Goal: Information Seeking & Learning: Check status

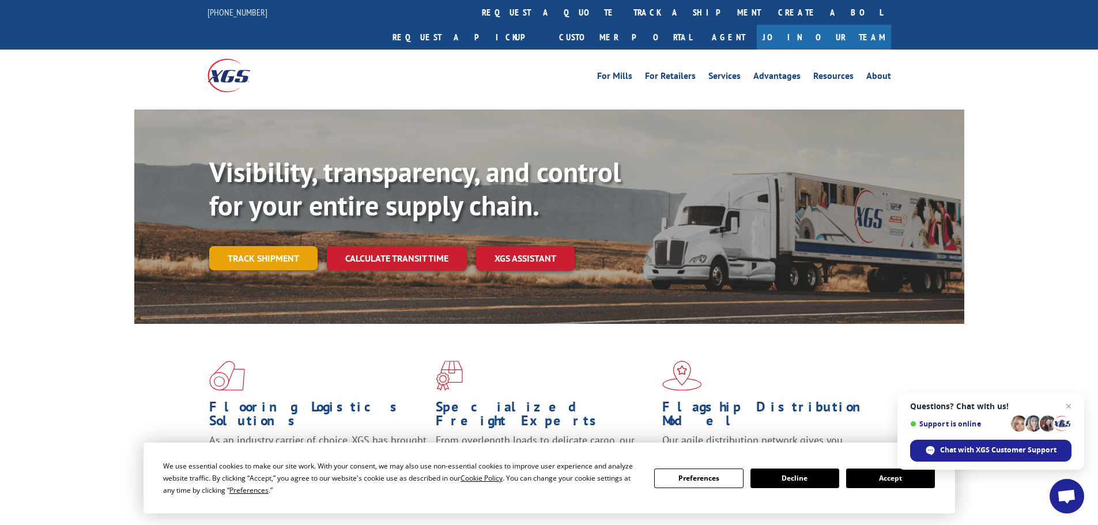
click at [260, 246] on link "Track shipment" at bounding box center [263, 258] width 108 height 24
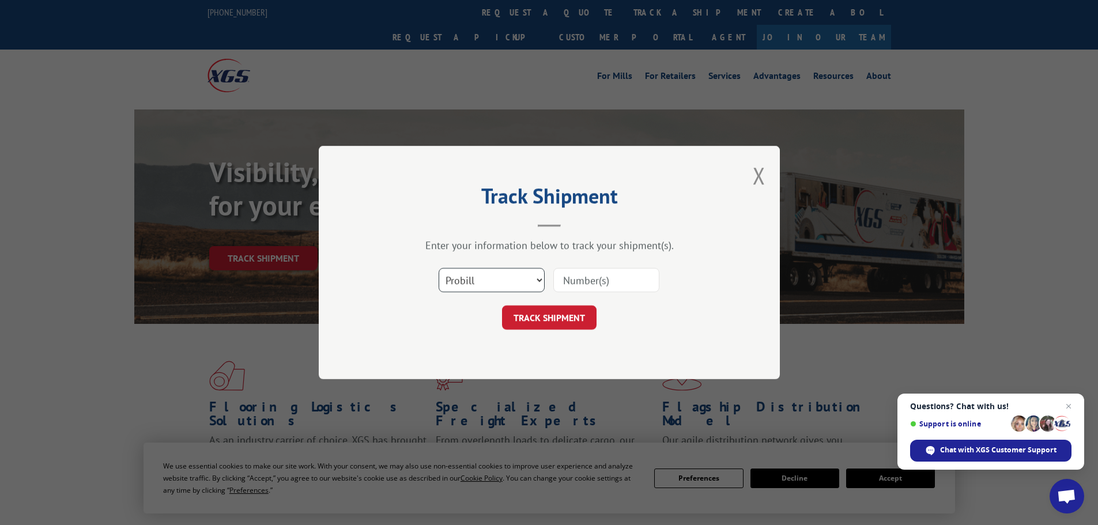
click at [498, 281] on select "Select category... Probill BOL PO" at bounding box center [492, 280] width 106 height 24
select select "bol"
click at [439, 268] on select "Select category... Probill BOL PO" at bounding box center [492, 280] width 106 height 24
click at [579, 282] on input at bounding box center [606, 280] width 106 height 24
paste input "5618776"
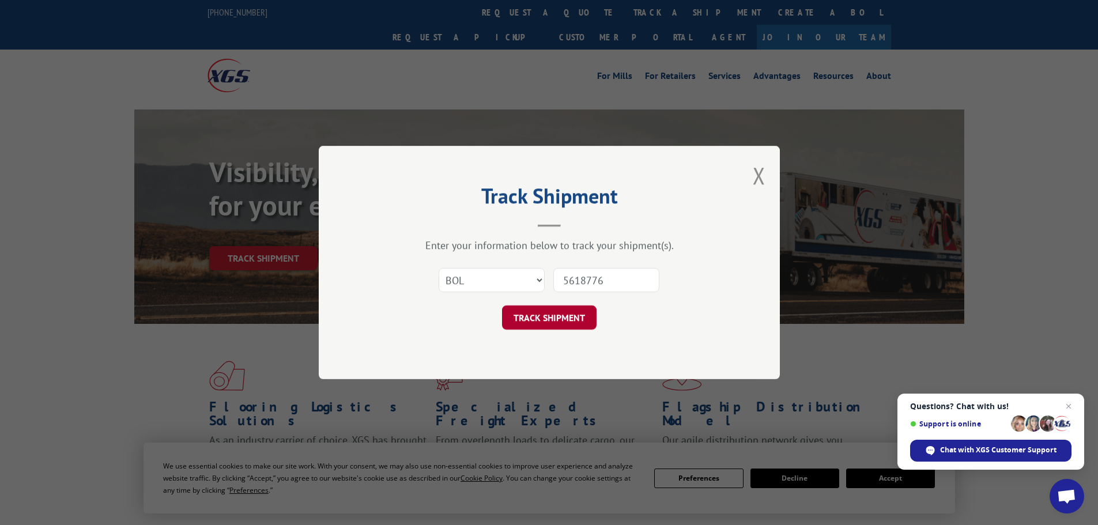
type input "5618776"
click at [576, 314] on button "TRACK SHIPMENT" at bounding box center [549, 317] width 95 height 24
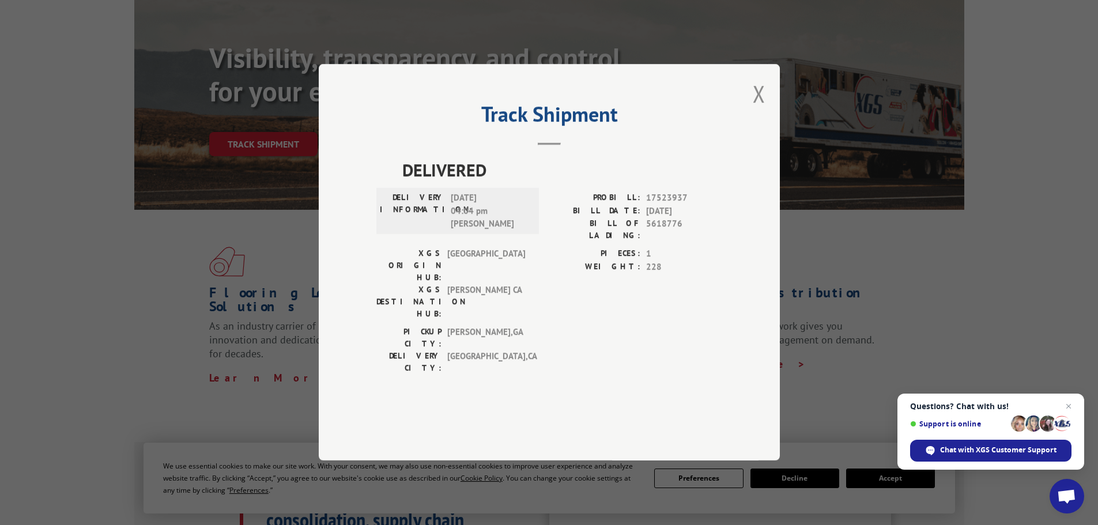
scroll to position [115, 0]
drag, startPoint x: 481, startPoint y: 263, endPoint x: 398, endPoint y: 206, distance: 100.4
click at [398, 206] on div "DELIVERED DELIVERY INFORMATION: [DATE] 04:04 pm [PERSON_NAME]: 17523937 BILL DA…" at bounding box center [549, 268] width 346 height 223
copy div "DELIVERED DELIVERY INFORMATION: [DATE] 04:04 pm [PERSON_NAME]"
click at [758, 109] on button "Close modal" at bounding box center [759, 93] width 13 height 31
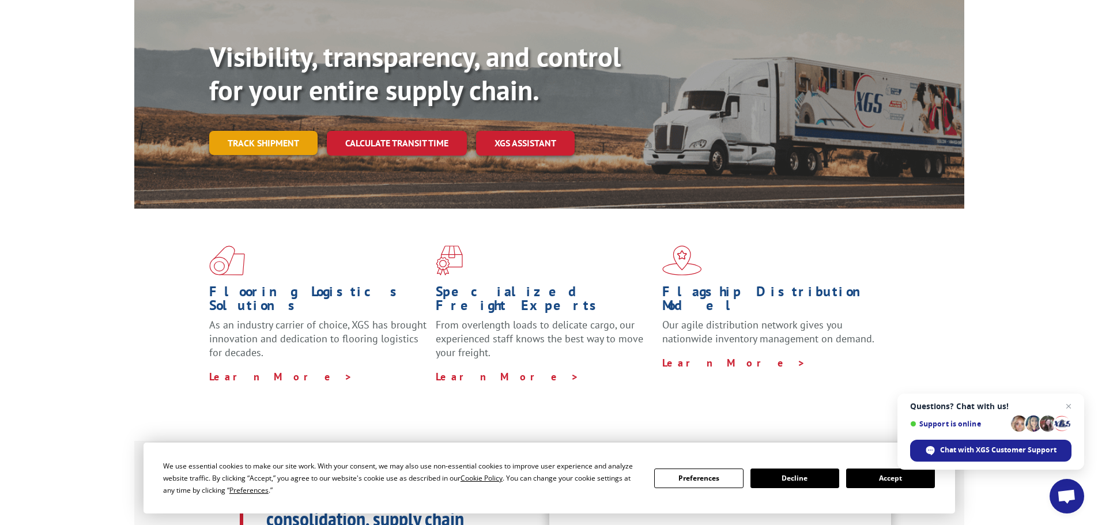
click at [264, 131] on link "Track shipment" at bounding box center [263, 143] width 108 height 24
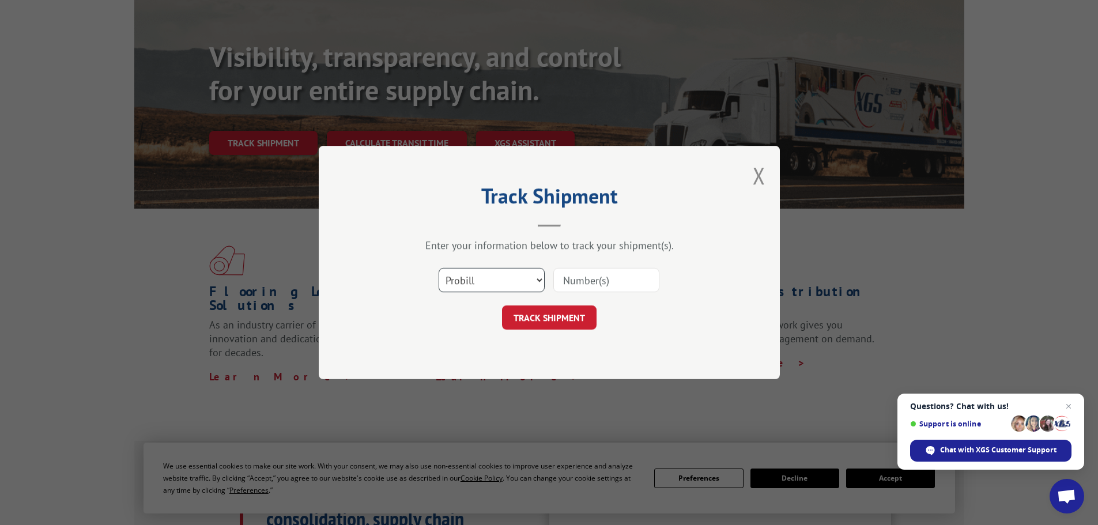
click at [533, 281] on select "Select category... Probill BOL PO" at bounding box center [492, 280] width 106 height 24
select select "bol"
click at [439, 268] on select "Select category... Probill BOL PO" at bounding box center [492, 280] width 106 height 24
click at [569, 275] on input at bounding box center [606, 280] width 106 height 24
paste input "5609057"
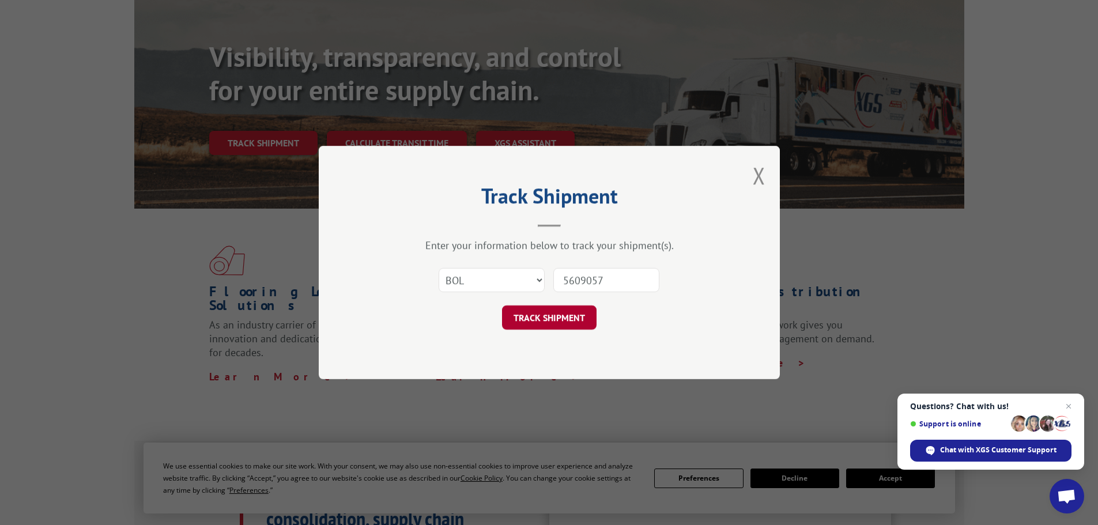
type input "5609057"
click at [564, 320] on button "TRACK SHIPMENT" at bounding box center [549, 317] width 95 height 24
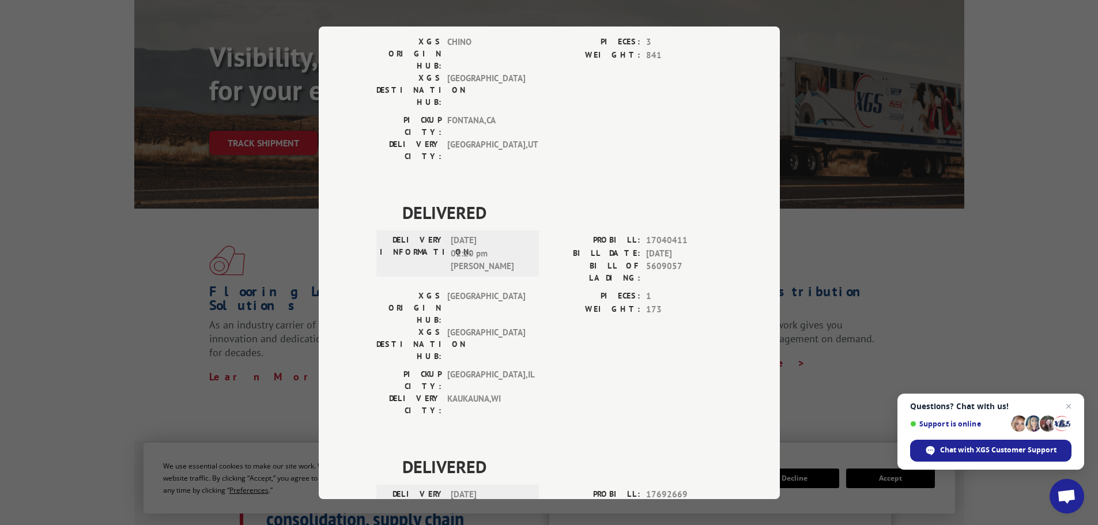
scroll to position [232, 0]
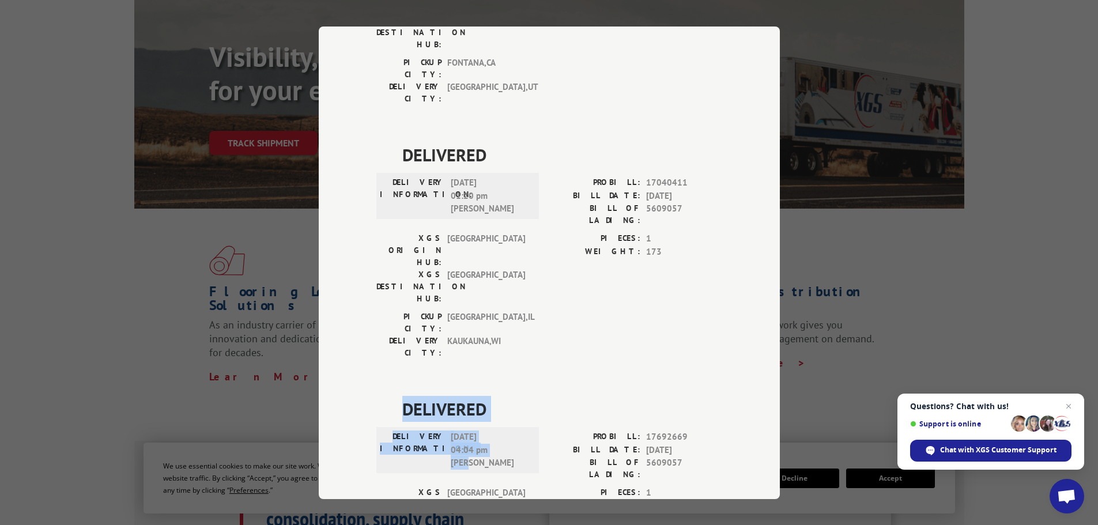
drag, startPoint x: 471, startPoint y: 330, endPoint x: 394, endPoint y: 276, distance: 95.1
click at [394, 396] on div "DELIVERED DELIVERY INFORMATION: [DATE] 04:04 pm [PERSON_NAME]: 17692669 BILL DA…" at bounding box center [549, 507] width 346 height 223
copy div "DELIVERED DELIVERY INFORMATION: [DATE] 04:04 pm [PERSON_NAME]"
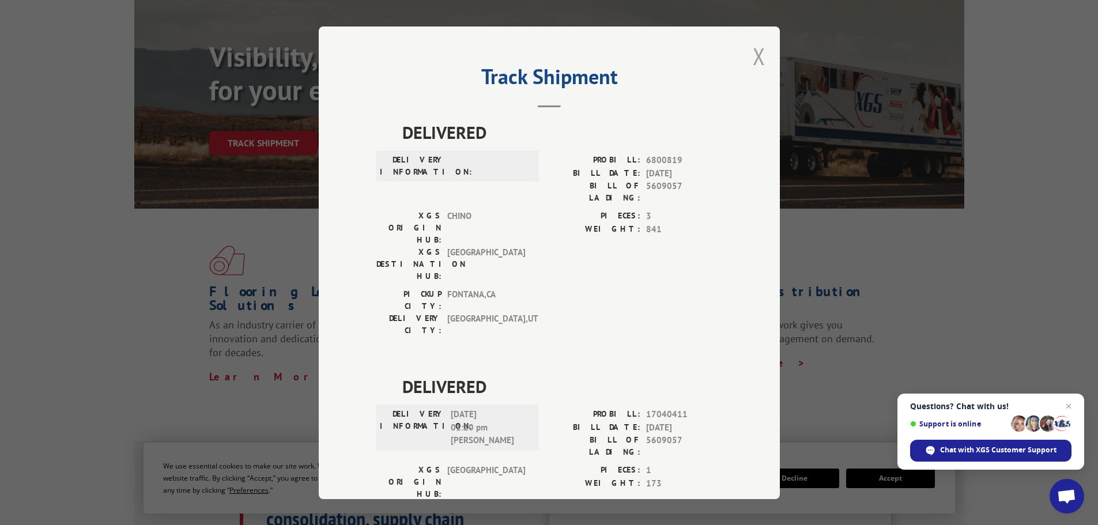
click at [755, 53] on button "Close modal" at bounding box center [759, 56] width 13 height 31
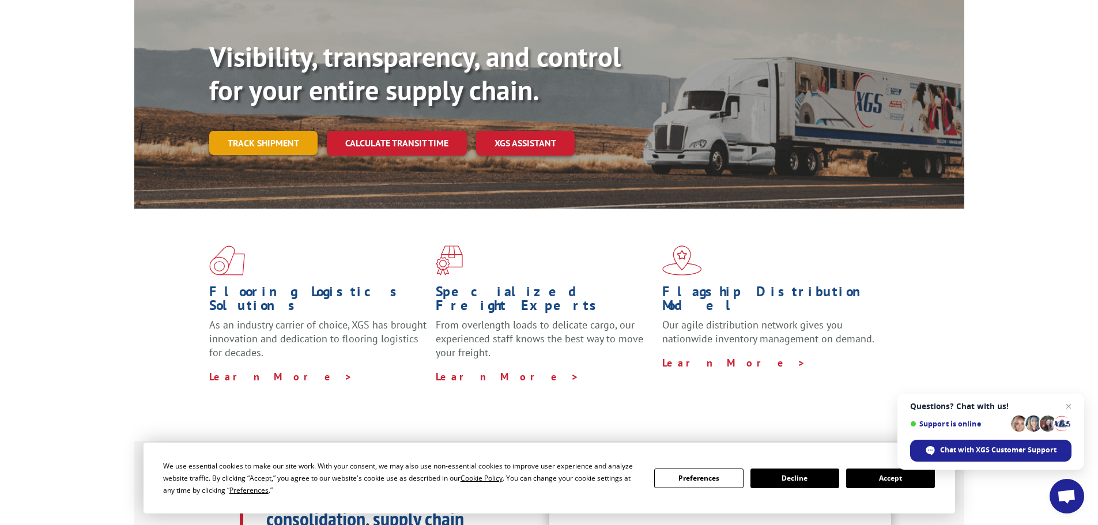
click at [261, 131] on link "Track shipment" at bounding box center [263, 143] width 108 height 24
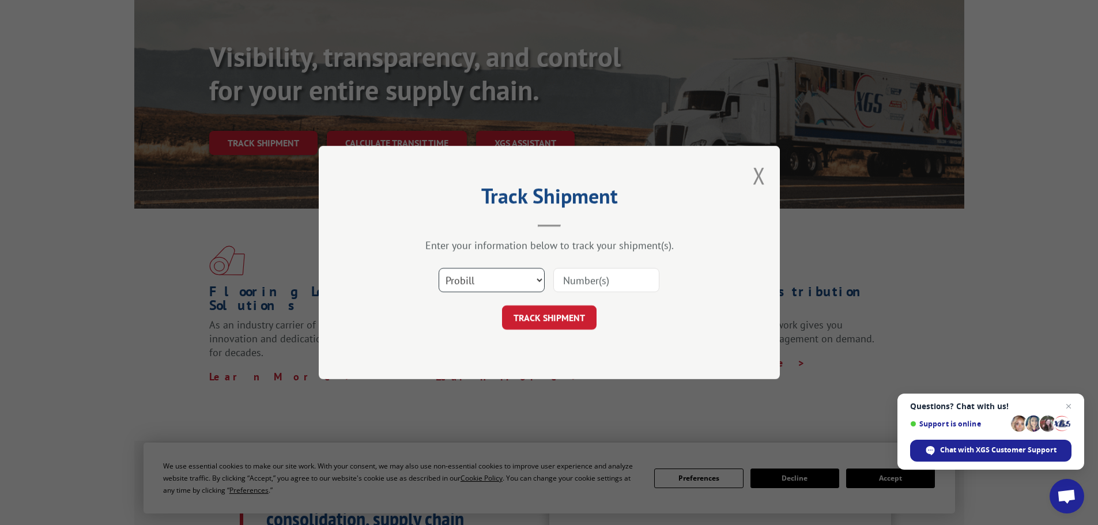
click at [539, 281] on select "Select category... Probill BOL PO" at bounding box center [492, 280] width 106 height 24
select select "bol"
click at [439, 268] on select "Select category... Probill BOL PO" at bounding box center [492, 280] width 106 height 24
click at [571, 284] on input at bounding box center [606, 280] width 106 height 24
paste input "5642138"
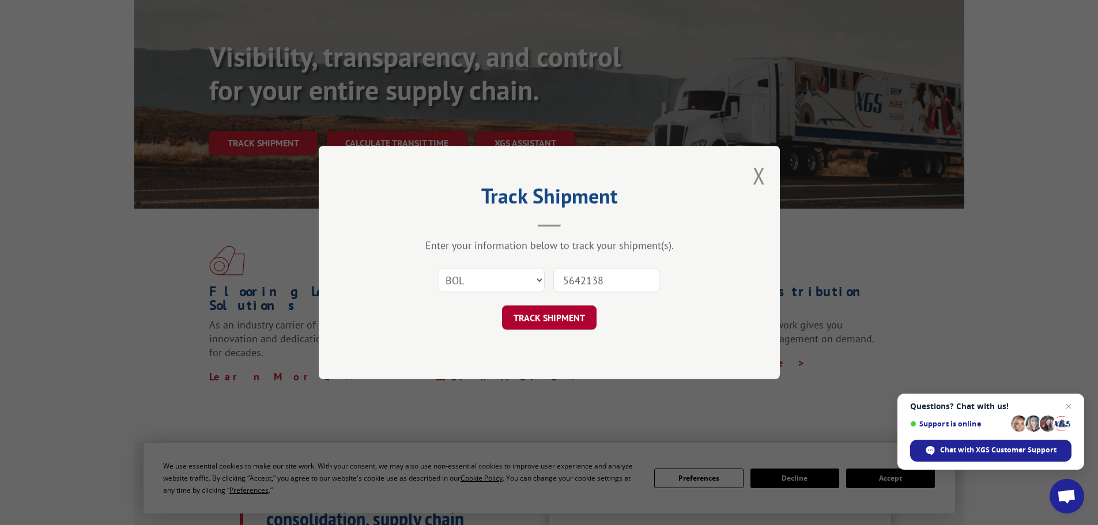
type input "5642138"
click at [560, 317] on button "TRACK SHIPMENT" at bounding box center [549, 317] width 95 height 24
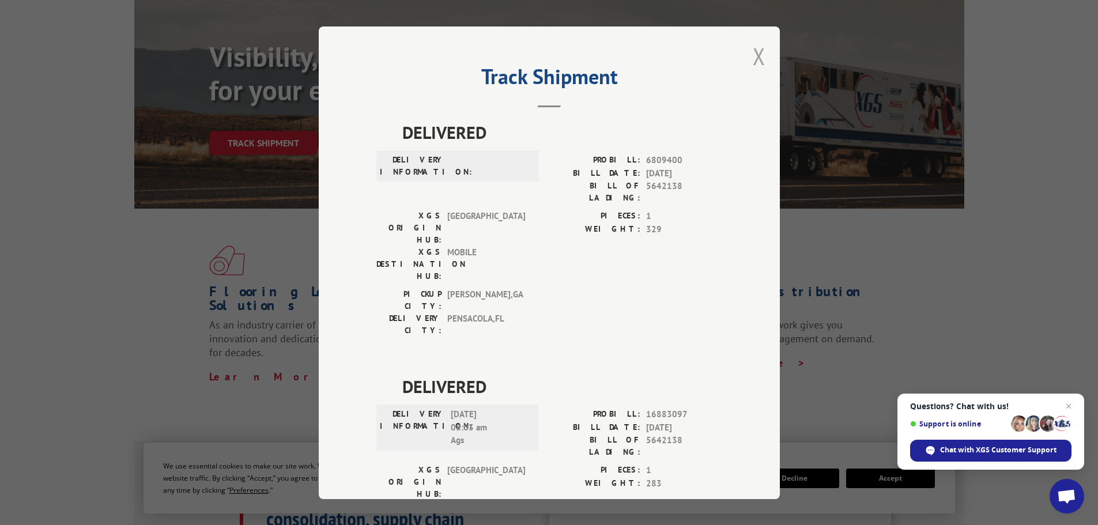
click at [754, 56] on button "Close modal" at bounding box center [759, 56] width 13 height 31
